Goal: Transaction & Acquisition: Purchase product/service

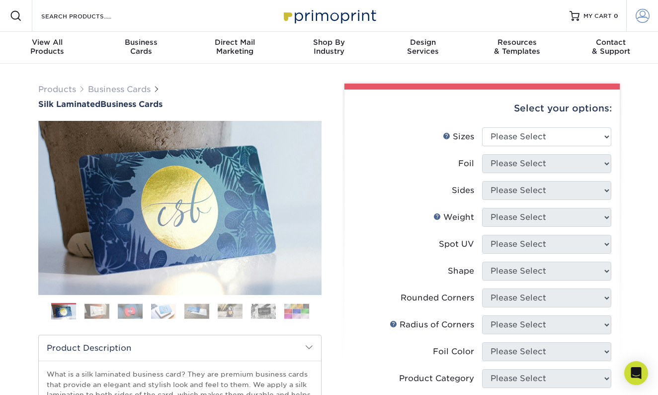
click at [646, 17] on span at bounding box center [643, 16] width 14 height 14
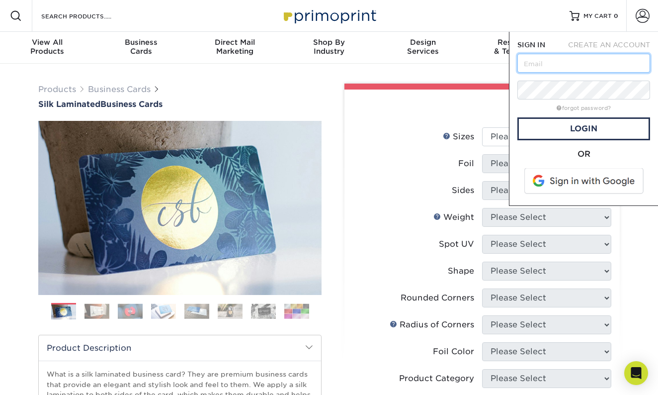
click at [543, 63] on input "text" at bounding box center [583, 63] width 133 height 19
type input "[EMAIL_ADDRESS][DOMAIN_NAME]"
click at [634, 69] on input "[EMAIL_ADDRESS][DOMAIN_NAME]" at bounding box center [583, 63] width 133 height 19
click at [580, 106] on link "forgot password?" at bounding box center [584, 108] width 54 height 6
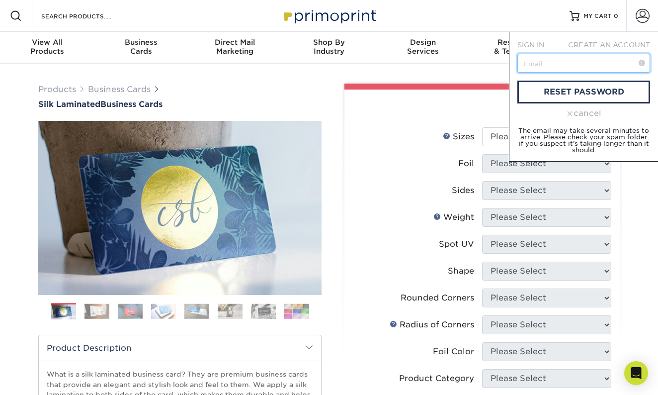
click at [568, 64] on input "text" at bounding box center [583, 63] width 133 height 19
type input "[EMAIL_ADDRESS][DOMAIN_NAME]"
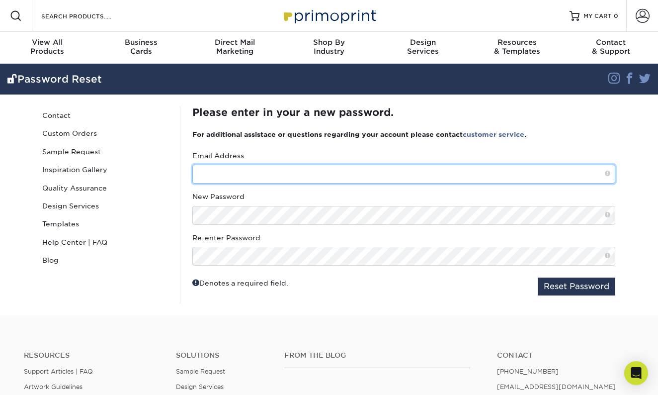
click at [230, 174] on input "text" at bounding box center [403, 174] width 423 height 19
type input "[EMAIL_ADDRESS][DOMAIN_NAME]"
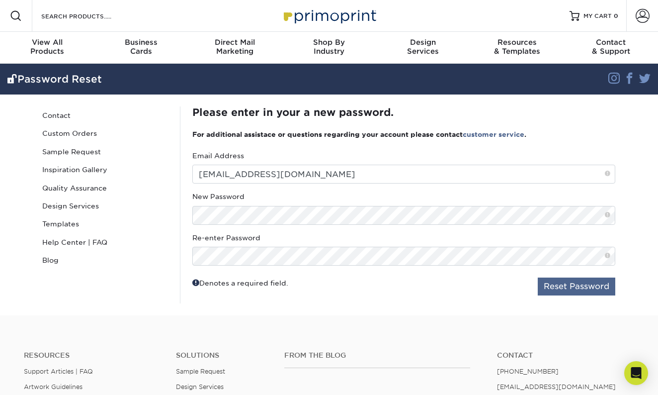
click at [555, 286] on button "Reset Password" at bounding box center [577, 286] width 78 height 18
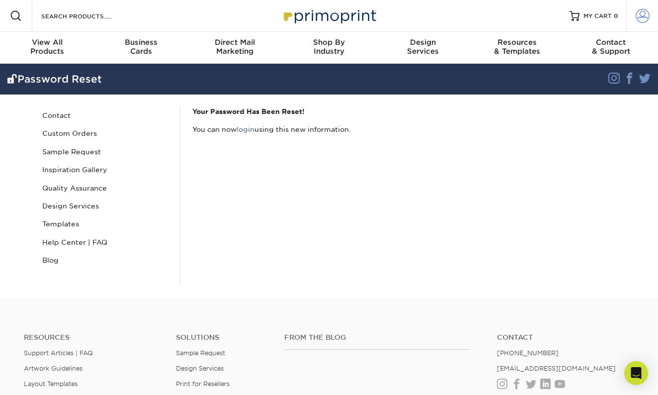
click at [640, 16] on span at bounding box center [643, 16] width 14 height 14
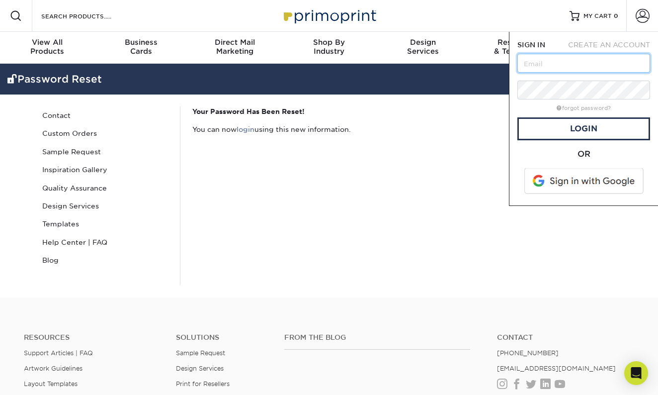
type input "[EMAIL_ADDRESS][DOMAIN_NAME]"
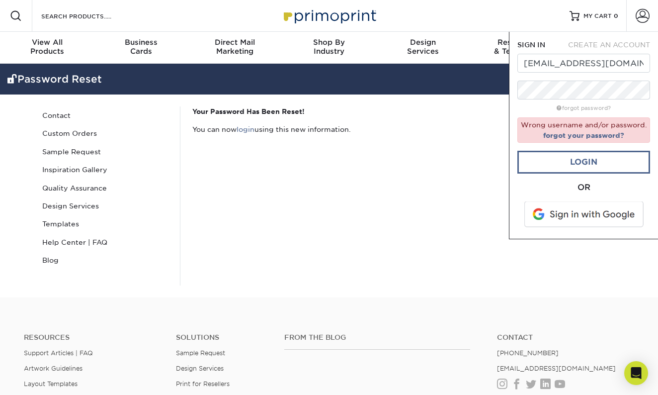
click at [581, 172] on link "Login" at bounding box center [583, 162] width 133 height 23
click at [617, 64] on input "[EMAIL_ADDRESS][DOMAIN_NAME]" at bounding box center [583, 63] width 133 height 19
click at [82, 130] on link "Custom Orders" at bounding box center [105, 133] width 134 height 18
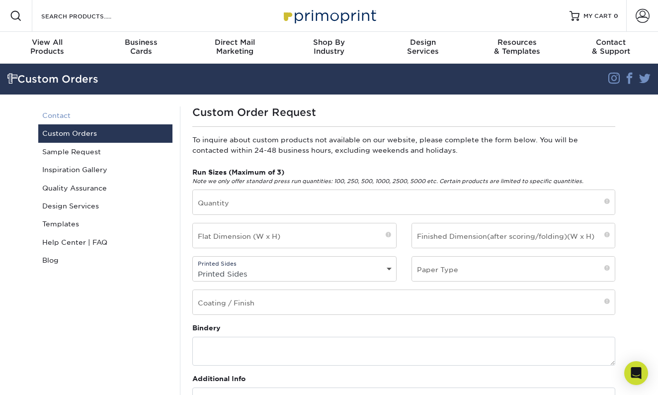
click at [69, 114] on link "Contact" at bounding box center [105, 115] width 134 height 18
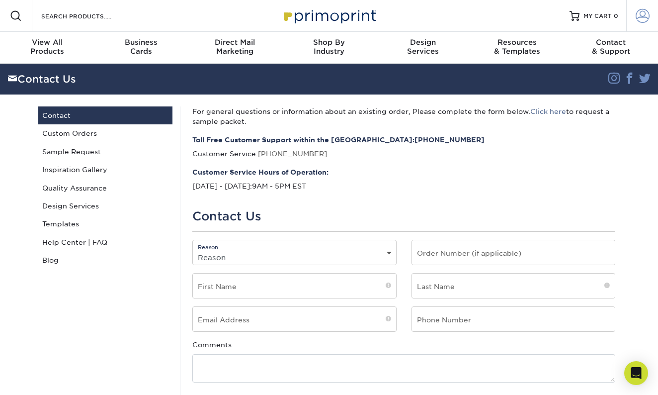
click at [640, 18] on span at bounding box center [643, 16] width 14 height 14
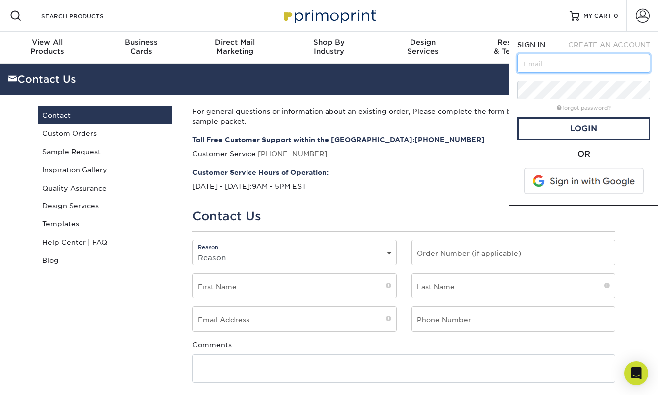
click at [577, 65] on input "text" at bounding box center [583, 63] width 133 height 19
type input "[EMAIL_ADDRESS][DOMAIN_NAME]"
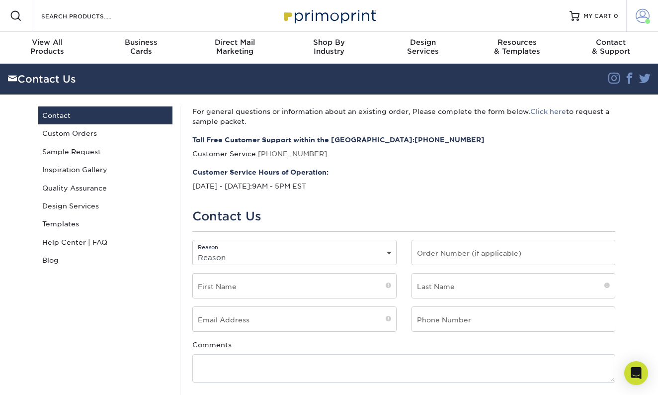
click at [643, 16] on span at bounding box center [643, 16] width 14 height 14
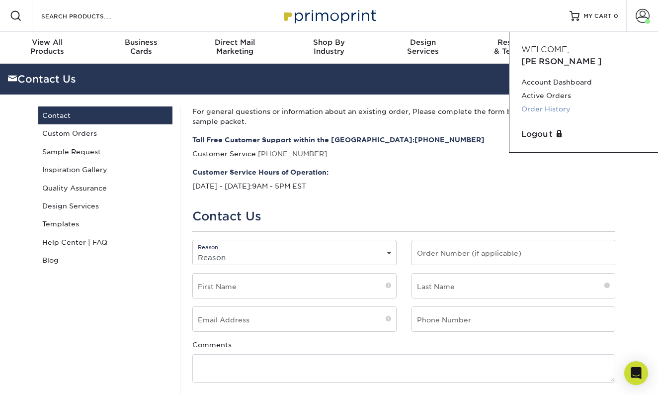
click at [548, 102] on link "Order History" at bounding box center [583, 108] width 125 height 13
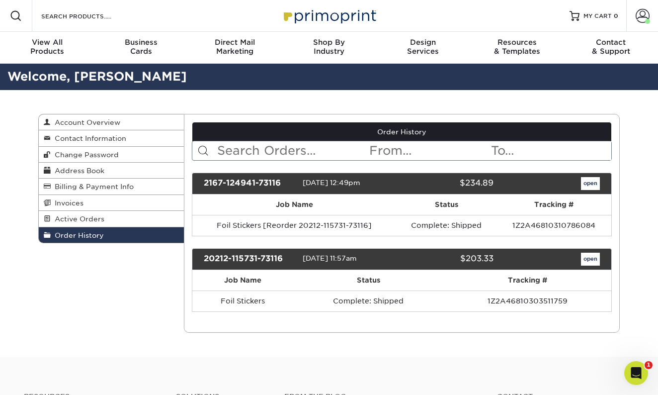
click at [589, 185] on link "open" at bounding box center [590, 183] width 19 height 13
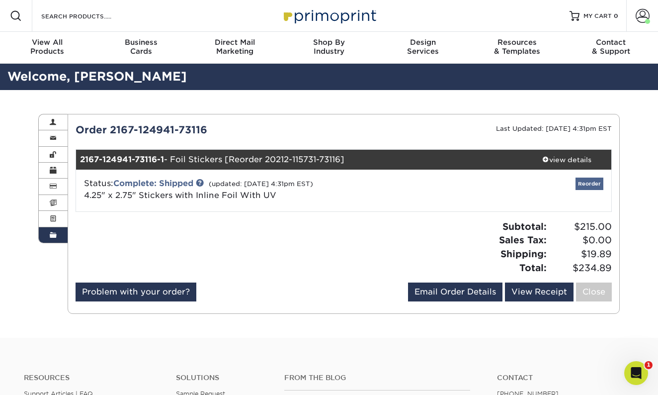
click at [591, 181] on link "Reorder" at bounding box center [590, 183] width 28 height 12
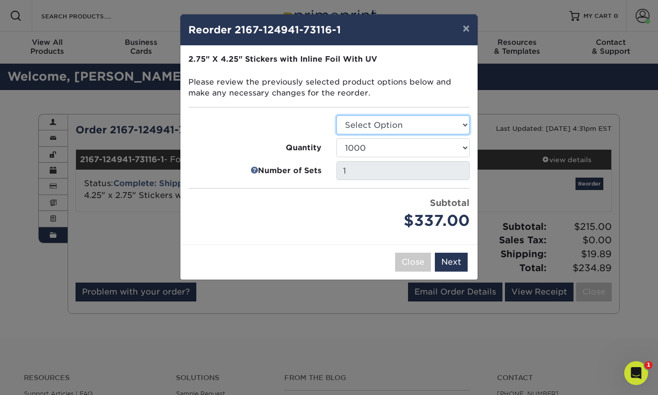
select select "52c22fd3-2a69-4e4e-a8d0-c09760ae2d65"
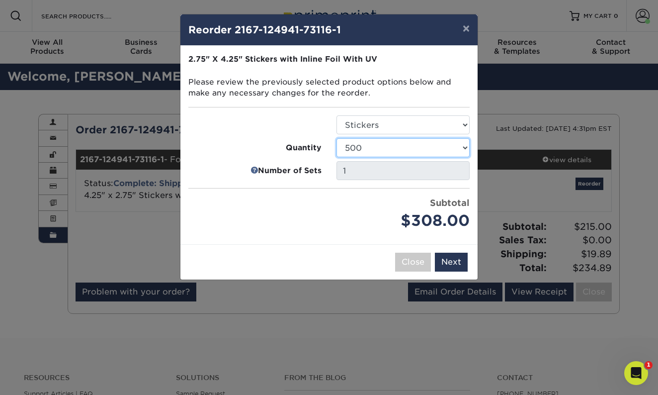
select select "52e3d710-0e8f-4d4d-8560-7d4d8655be69"
click at [418, 255] on button "Close" at bounding box center [413, 262] width 36 height 19
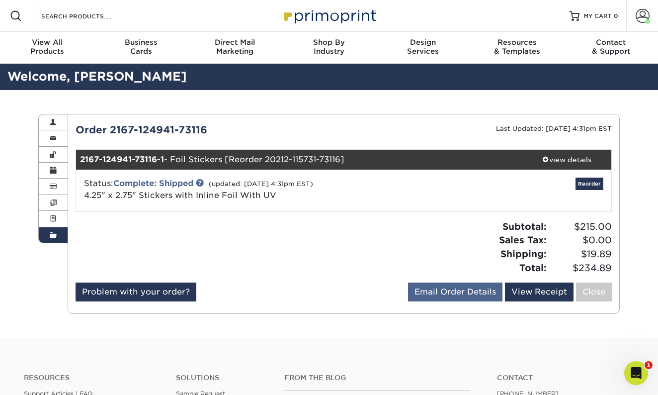
click at [461, 288] on link "Email Order Details" at bounding box center [455, 291] width 94 height 19
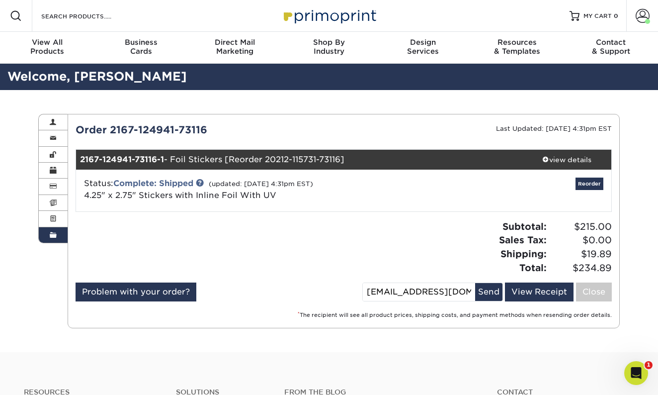
click at [397, 247] on div "Subtotal: $215.00 Sales Tax: $0.00 Shipping: $19.89 Total: $234.89" at bounding box center [481, 247] width 276 height 55
